Goal: Check status: Check status

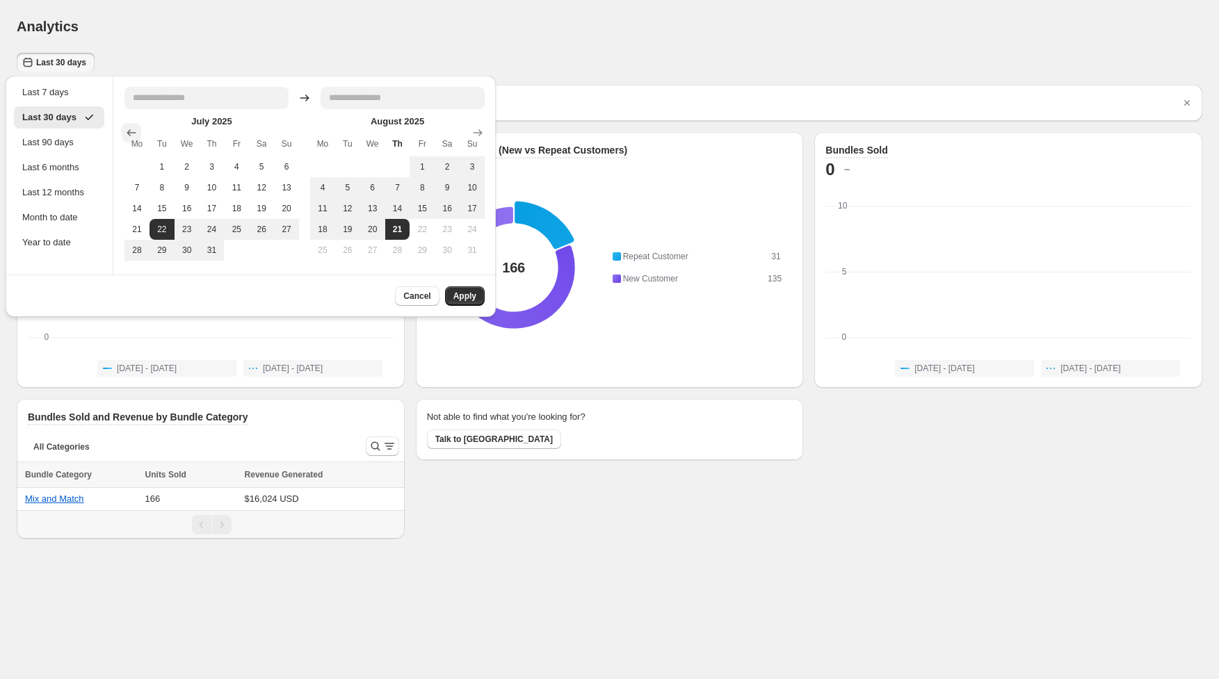
click at [129, 129] on icon "Show previous month, June 2025" at bounding box center [131, 133] width 14 height 14
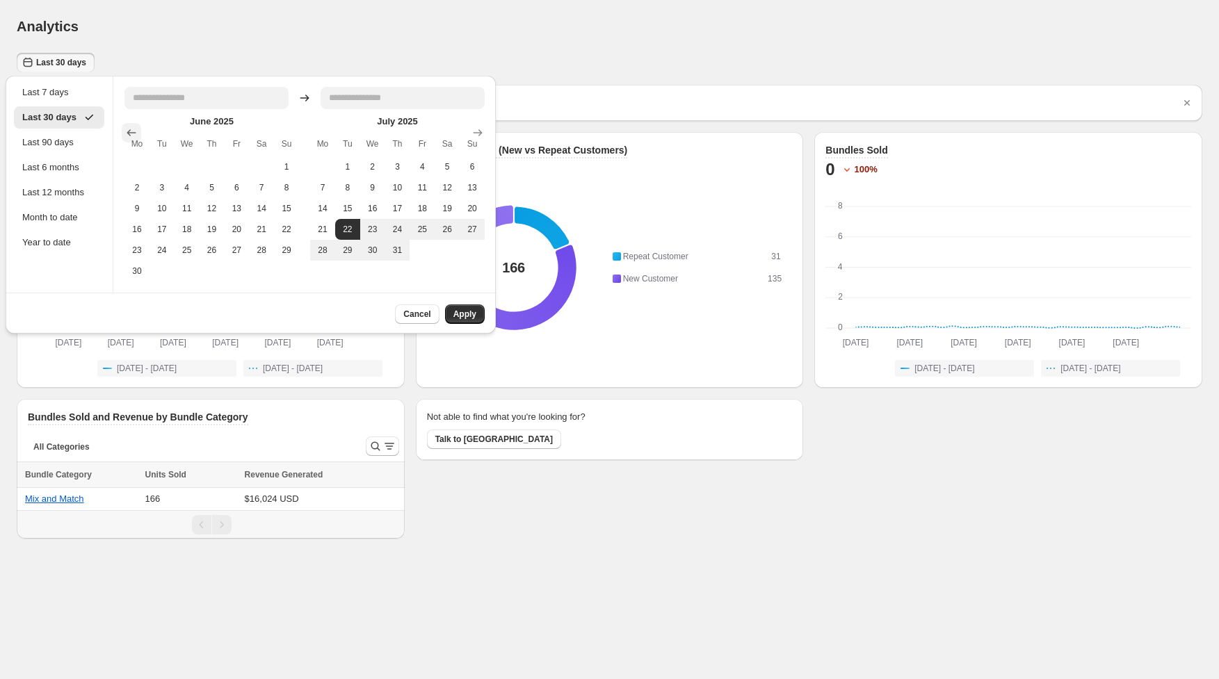
click at [129, 129] on icon "Show previous month, May 2025" at bounding box center [131, 133] width 14 height 14
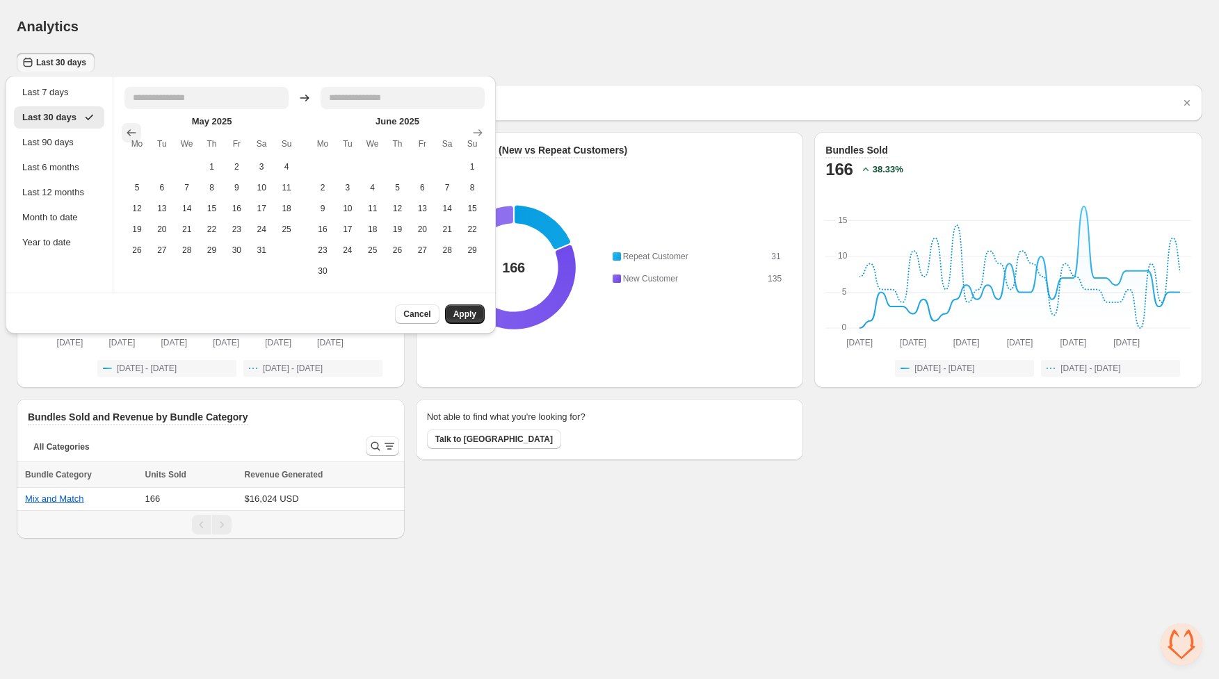
click at [129, 129] on icon "Show previous month, April 2025" at bounding box center [131, 133] width 14 height 14
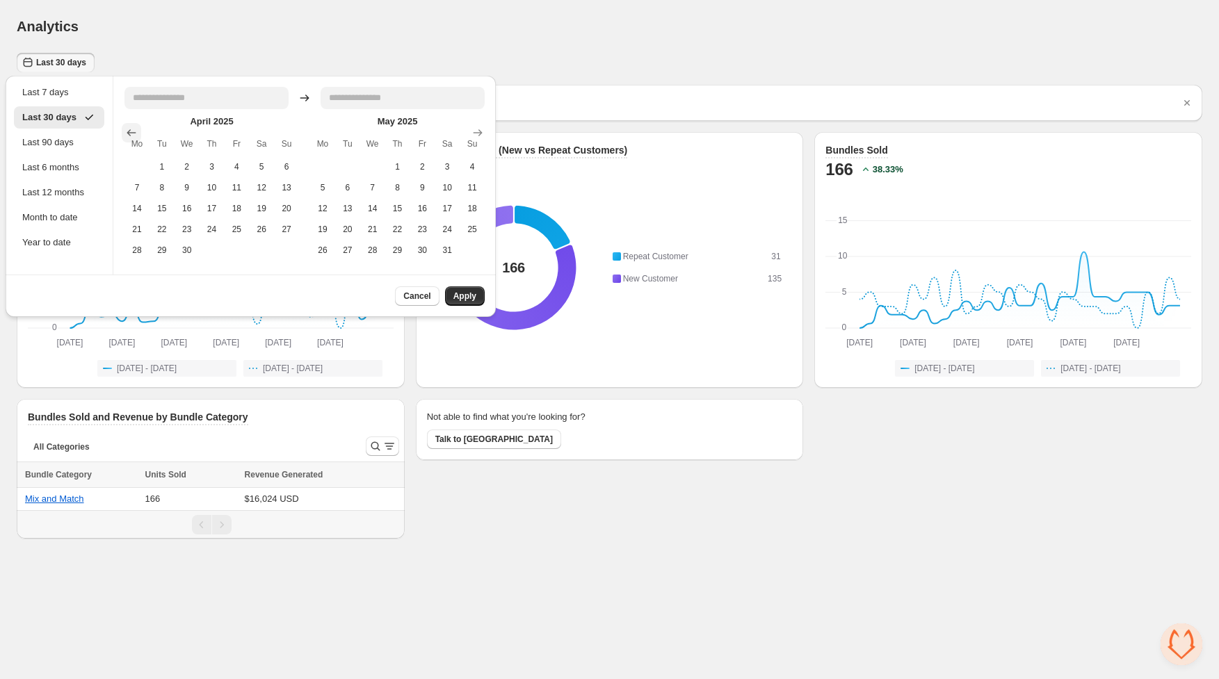
click at [129, 129] on icon "Show previous month, March 2025" at bounding box center [131, 133] width 14 height 14
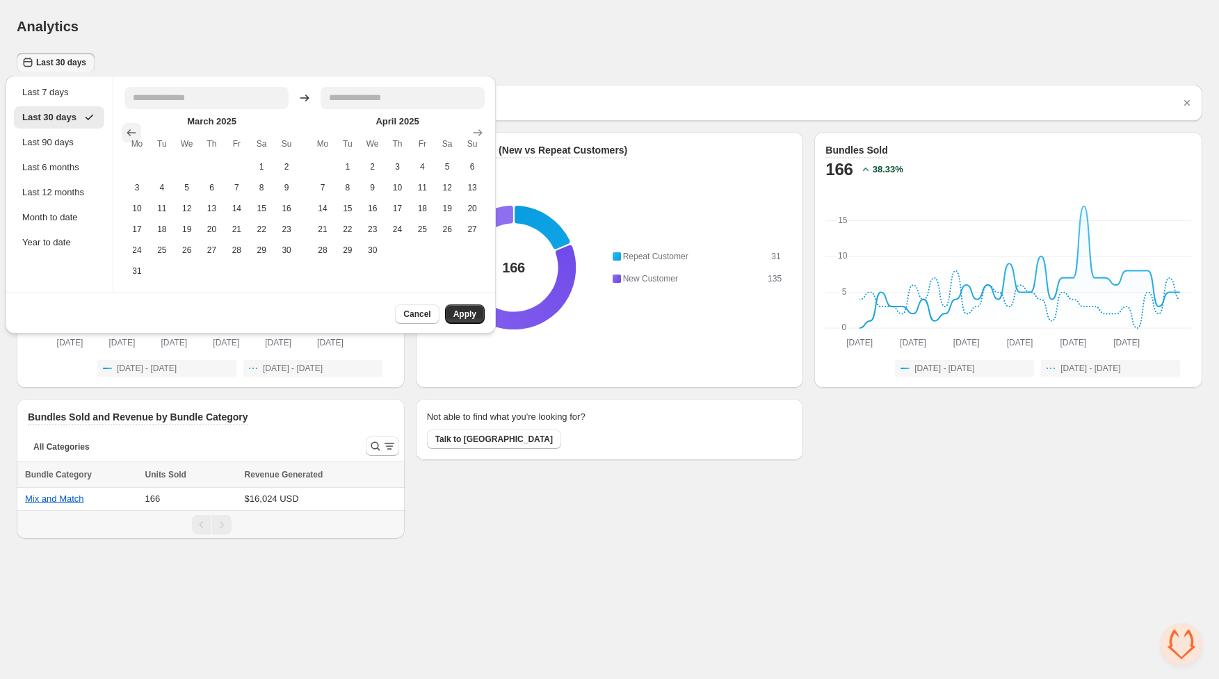
click at [129, 129] on icon "Show previous month, February 2025" at bounding box center [131, 133] width 14 height 14
click at [129, 129] on icon "Show previous month, January 2025" at bounding box center [131, 133] width 14 height 14
click at [191, 157] on button "1" at bounding box center [187, 166] width 25 height 21
type input "**********"
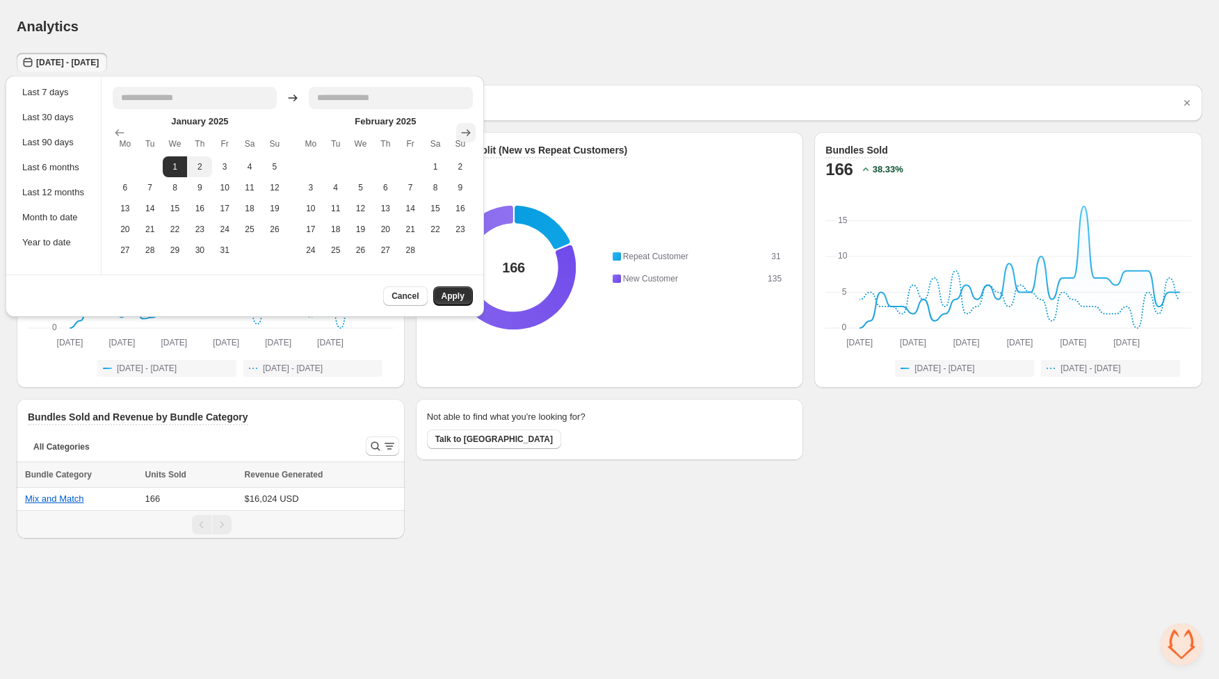
click at [473, 135] on icon "Show next month, March 2025" at bounding box center [466, 133] width 14 height 14
click at [473, 135] on icon "Show next month, May 2025" at bounding box center [466, 133] width 14 height 14
click at [473, 135] on icon "Show next month, July 2025" at bounding box center [466, 133] width 14 height 14
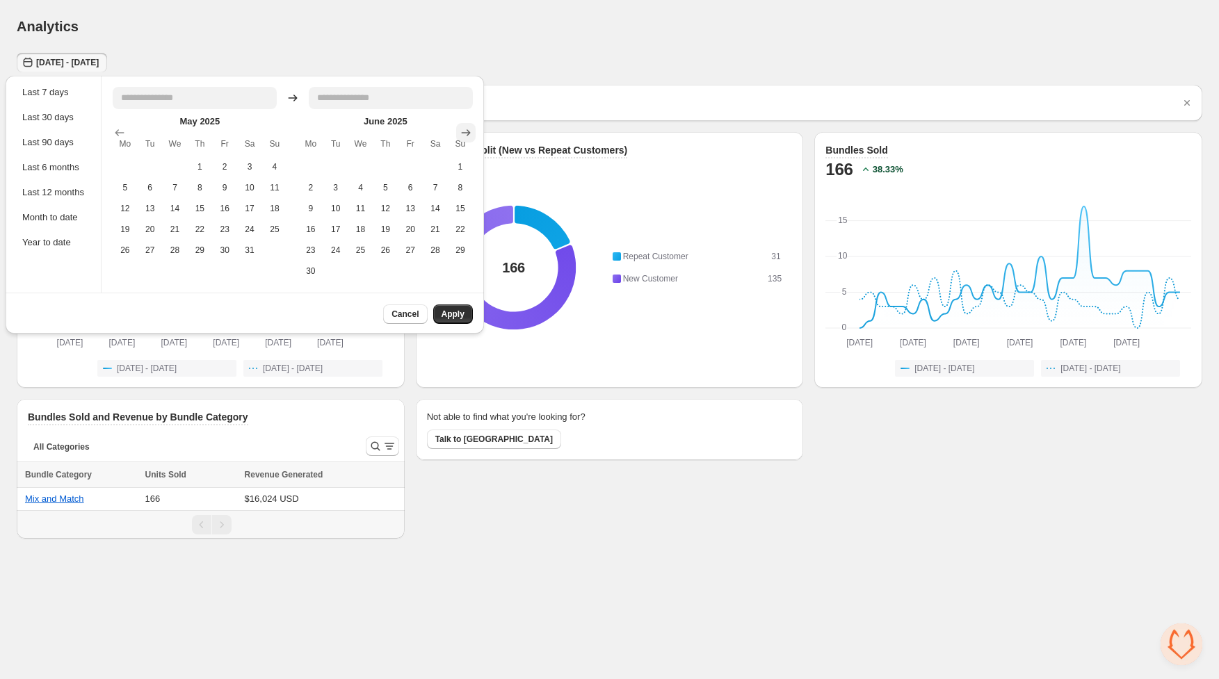
click at [473, 135] on icon "Show next month, July 2025" at bounding box center [466, 133] width 14 height 14
click at [119, 131] on icon "Show previous month, June 2025" at bounding box center [120, 133] width 14 height 14
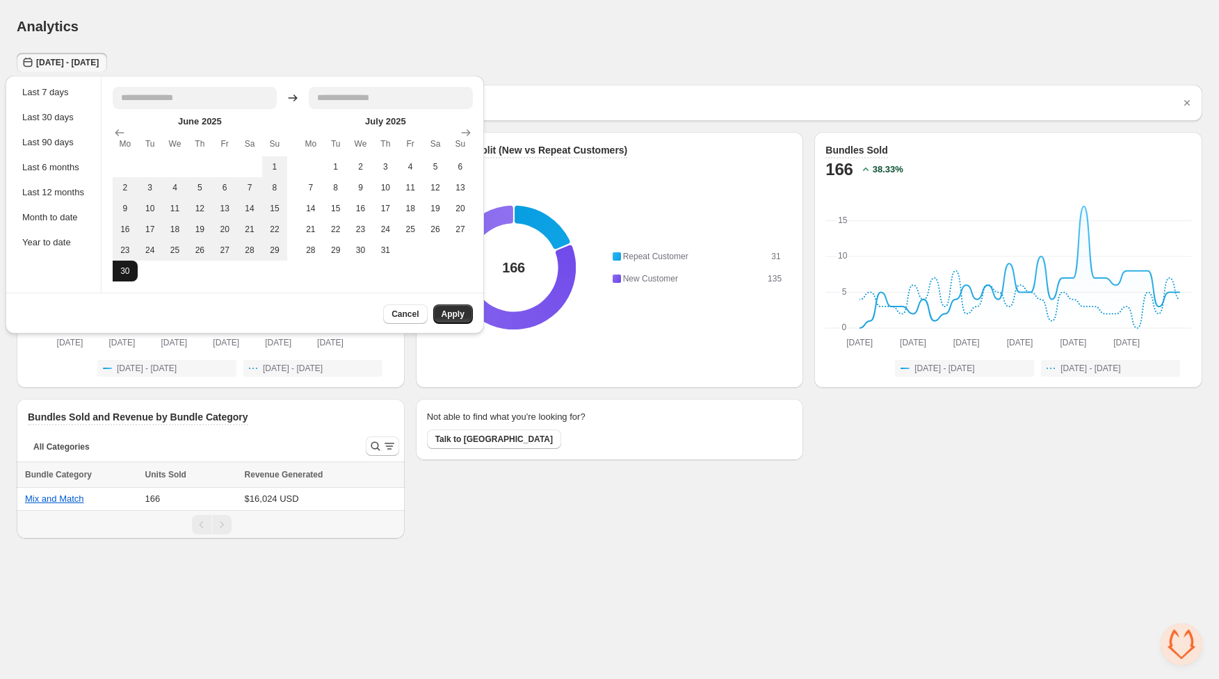
click at [129, 273] on button "30" at bounding box center [125, 271] width 25 height 21
type input "**********"
click at [463, 314] on span "Apply" at bounding box center [453, 314] width 23 height 11
